Goal: Task Accomplishment & Management: Manage account settings

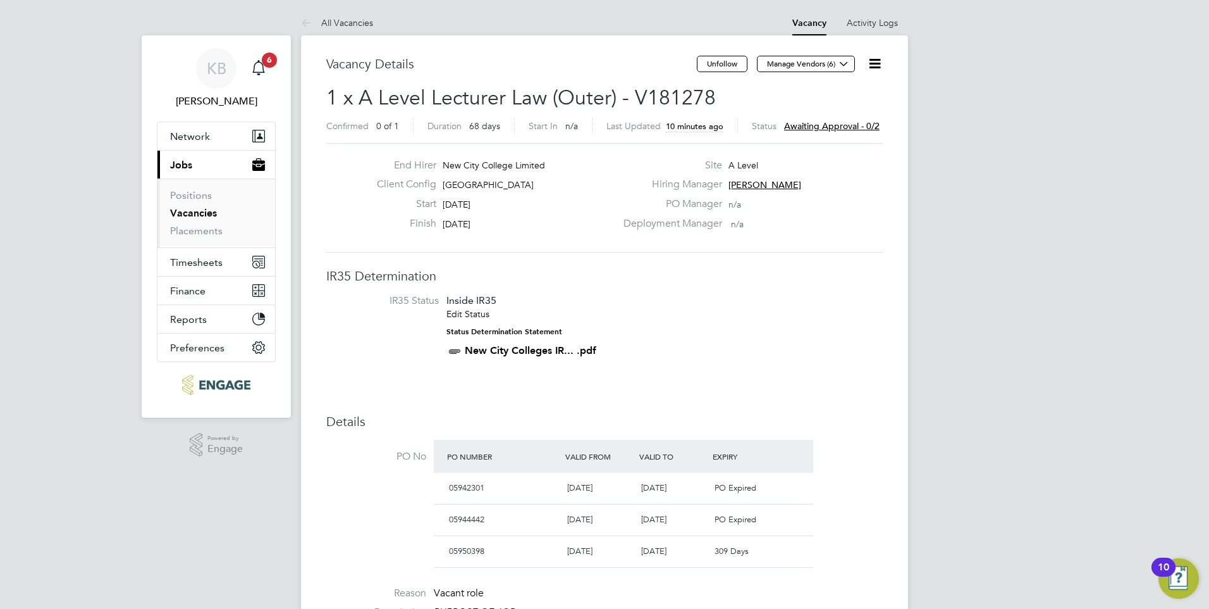
click at [840, 127] on span "Awaiting approval - 0/2" at bounding box center [832, 125] width 96 height 11
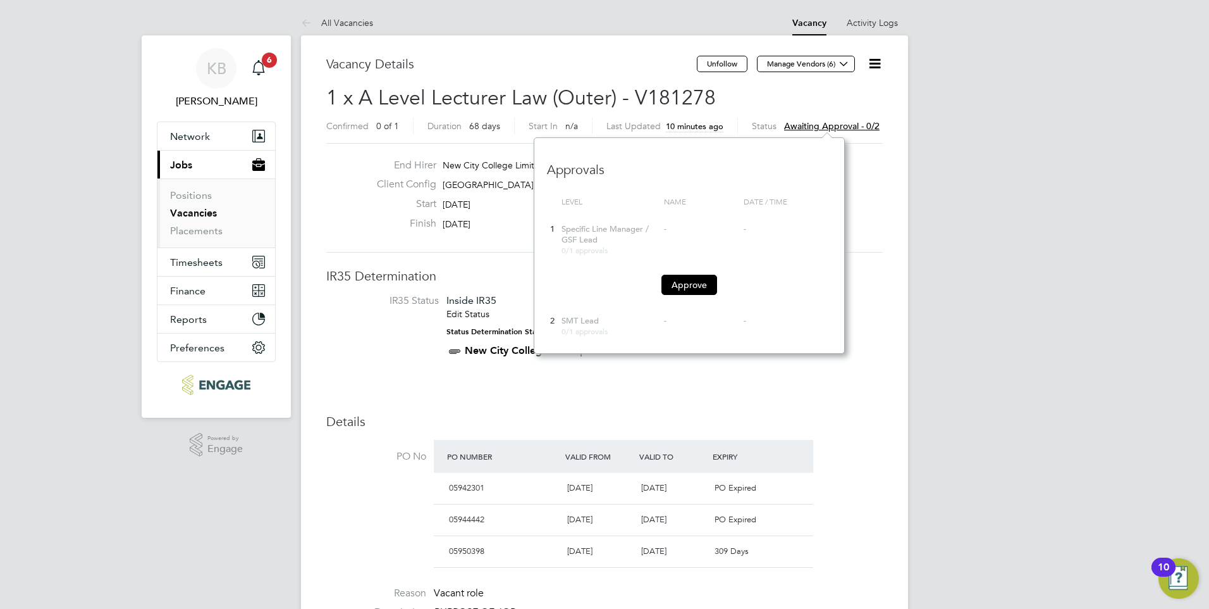
scroll to position [216, 311]
click at [689, 280] on button "Approve" at bounding box center [690, 285] width 56 height 20
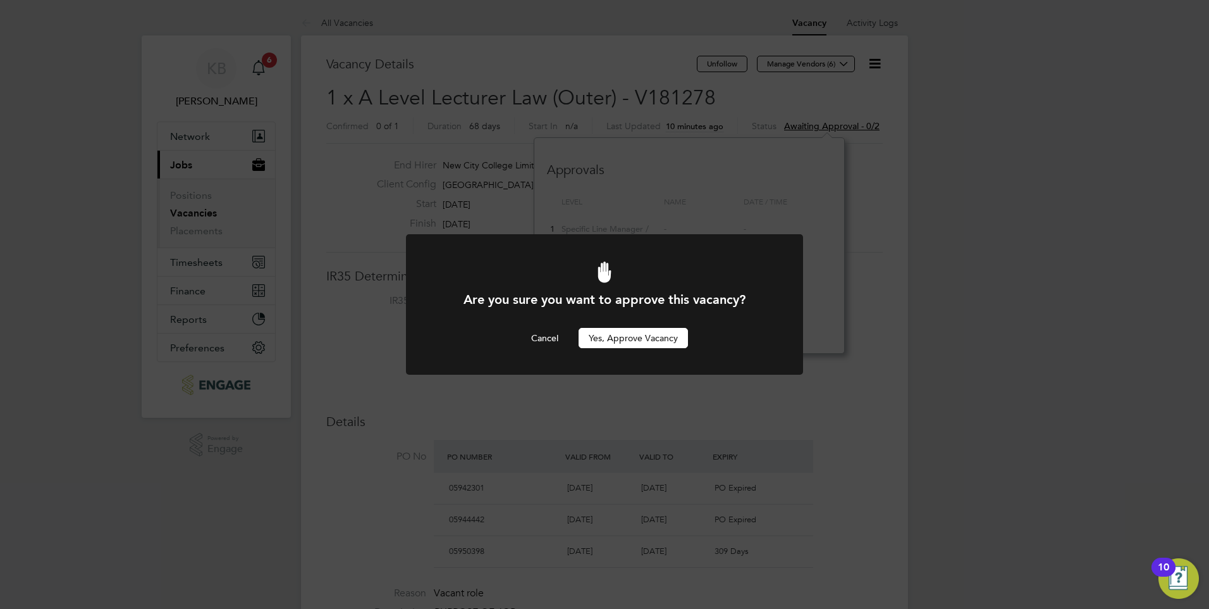
drag, startPoint x: 620, startPoint y: 343, endPoint x: 695, endPoint y: 336, distance: 75.0
click at [621, 343] on button "Yes, Approve Vacancy" at bounding box center [633, 338] width 109 height 20
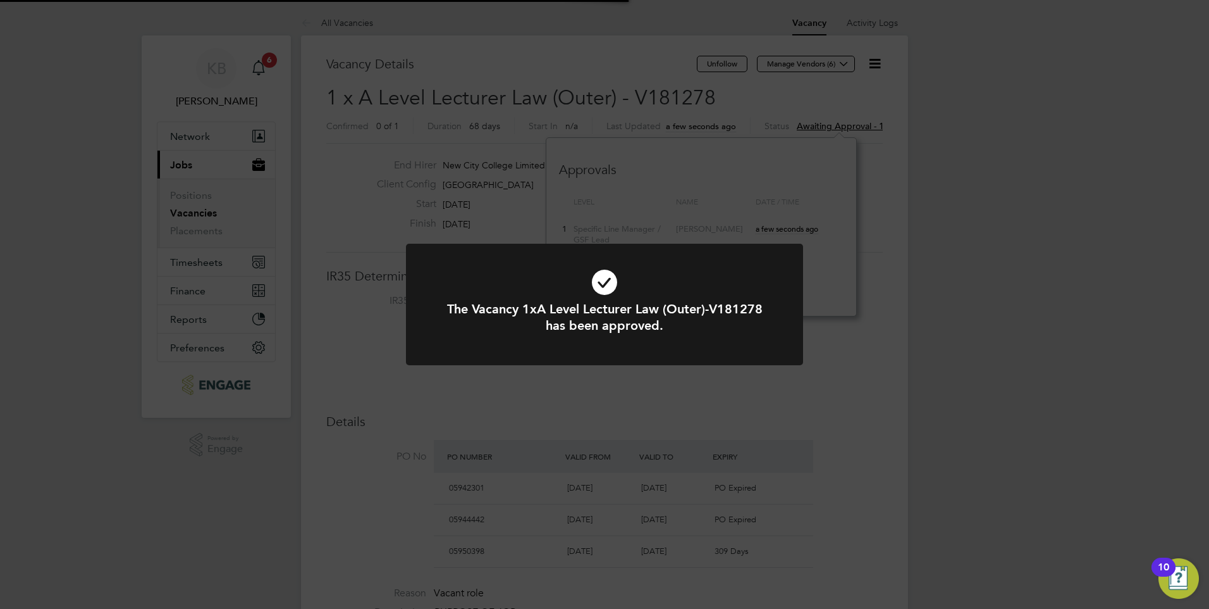
scroll to position [37, 89]
click at [1130, 124] on div "The Vacancy 1xA Level Lecturer Law (Outer)-V181278 has been approved. Cancel Ok…" at bounding box center [604, 304] width 1209 height 609
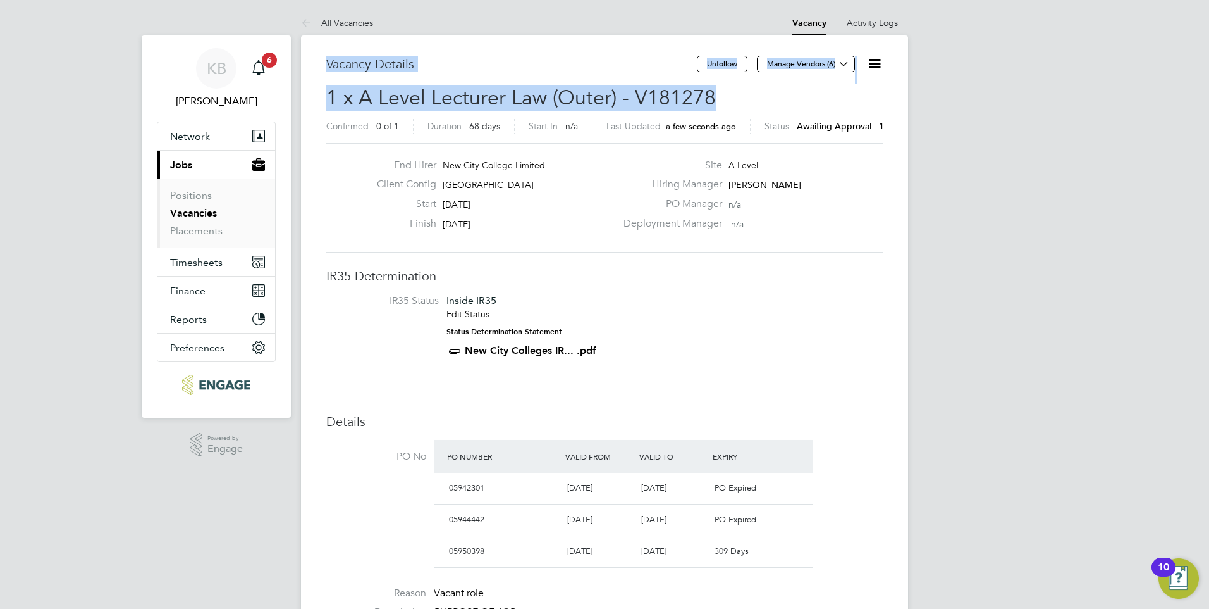
drag, startPoint x: 328, startPoint y: 60, endPoint x: 719, endPoint y: 90, distance: 392.7
copy div "Vacancy Details Unfollow Manage Vendors (6) 1 x A Level Lecturer Law (Outer) - …"
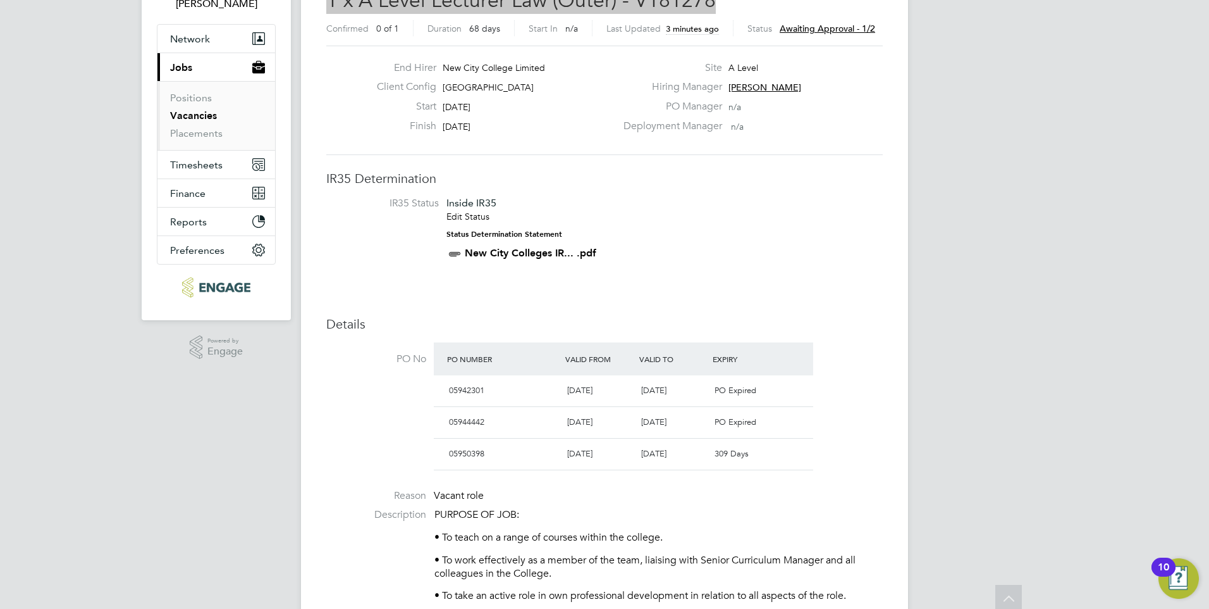
scroll to position [0, 0]
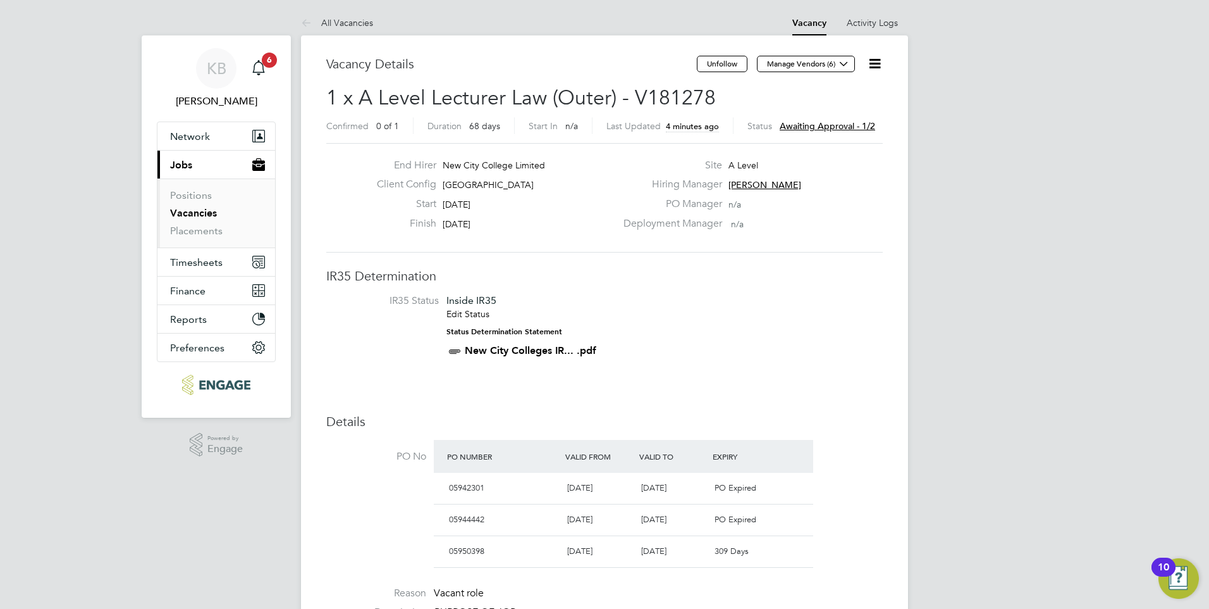
drag, startPoint x: 958, startPoint y: 183, endPoint x: 958, endPoint y: 194, distance: 10.1
